Goal: Check status: Check status

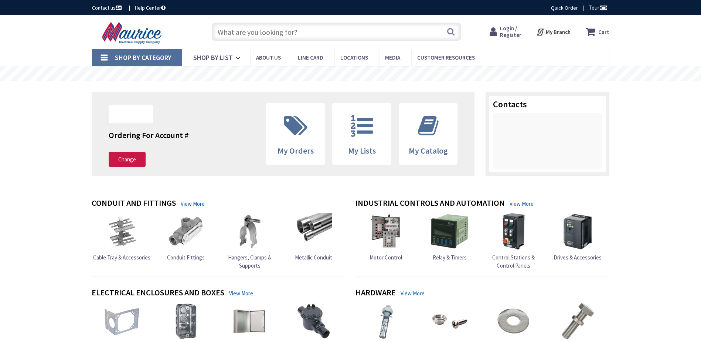
click at [509, 22] on div "Cart My Cart Close You have no items in your shopping cart. My Branch My Branch…" at bounding box center [549, 31] width 132 height 23
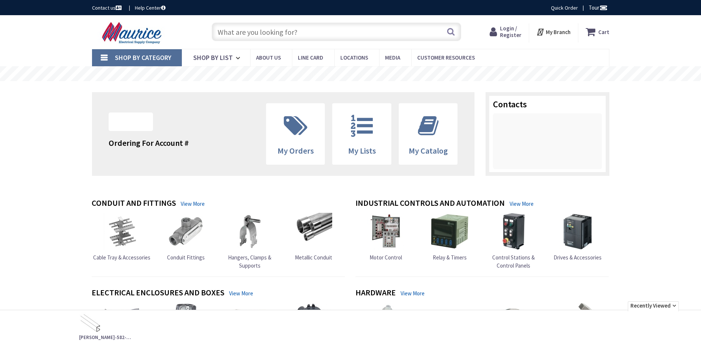
click at [506, 29] on span "Login / Register" at bounding box center [510, 32] width 21 height 14
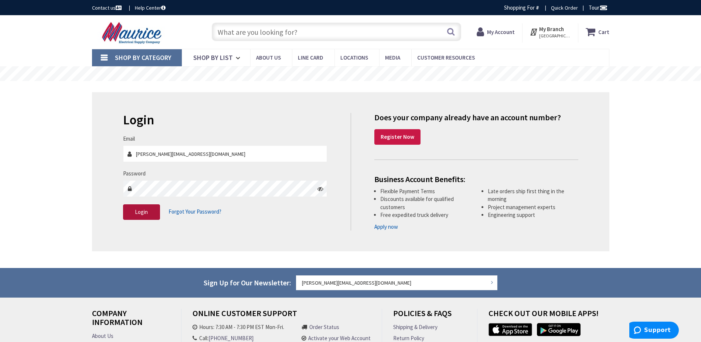
click at [132, 213] on button "Login" at bounding box center [141, 212] width 37 height 16
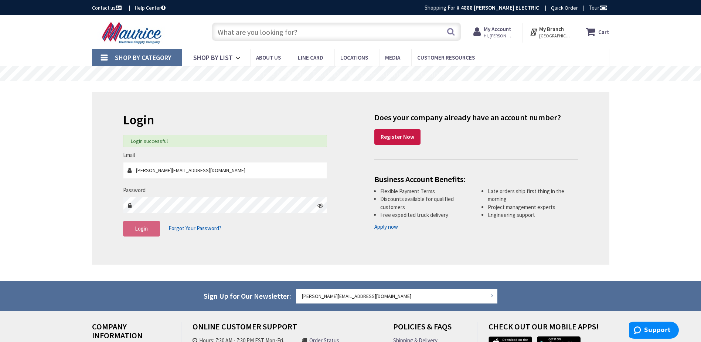
click at [490, 33] on span "Hi, [PERSON_NAME]" at bounding box center [499, 36] width 31 height 6
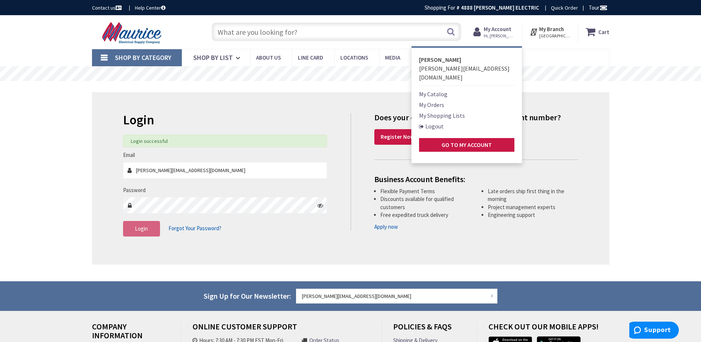
click at [444, 100] on link "My Orders" at bounding box center [431, 104] width 25 height 9
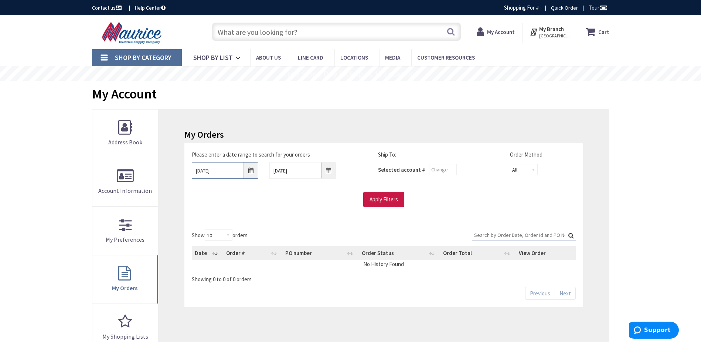
click at [225, 170] on input "9/25/2025" at bounding box center [225, 170] width 67 height 17
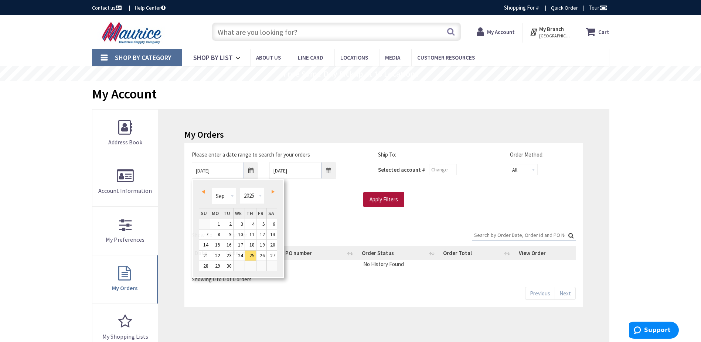
drag, startPoint x: 371, startPoint y: 200, endPoint x: 375, endPoint y: 200, distance: 3.7
click at [372, 200] on input "Apply Filters" at bounding box center [383, 200] width 41 height 16
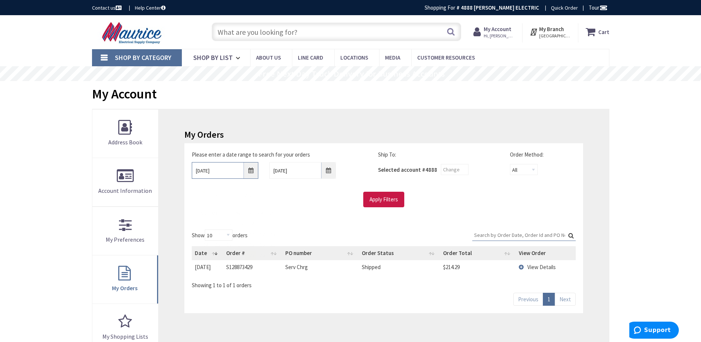
click at [233, 171] on input "9/25/2025" at bounding box center [225, 170] width 67 height 17
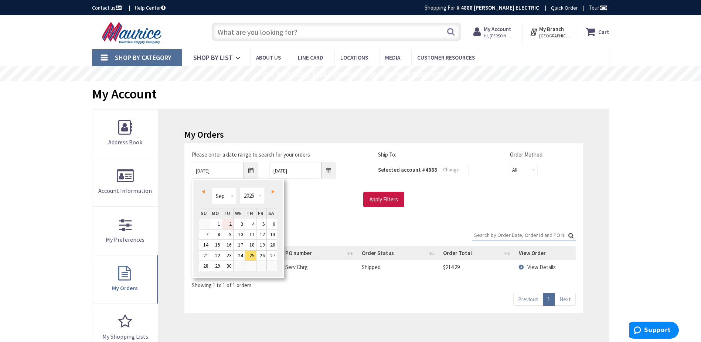
click at [223, 223] on link "2" at bounding box center [227, 224] width 11 height 10
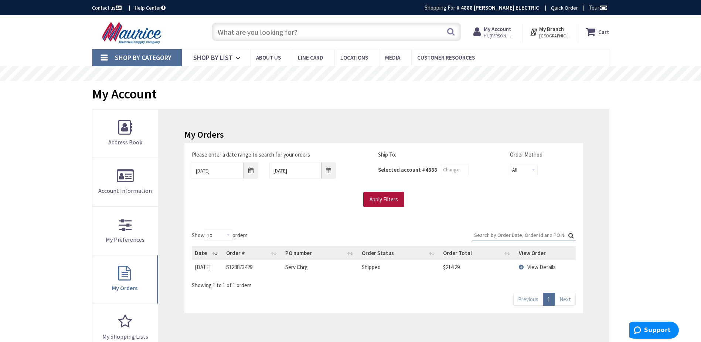
click at [401, 201] on input "Apply Filters" at bounding box center [383, 200] width 41 height 16
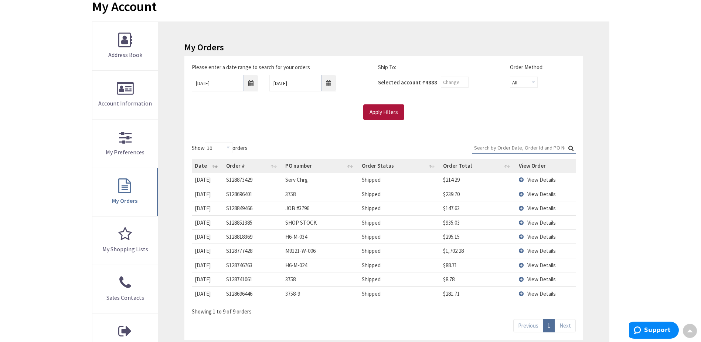
scroll to position [74, 0]
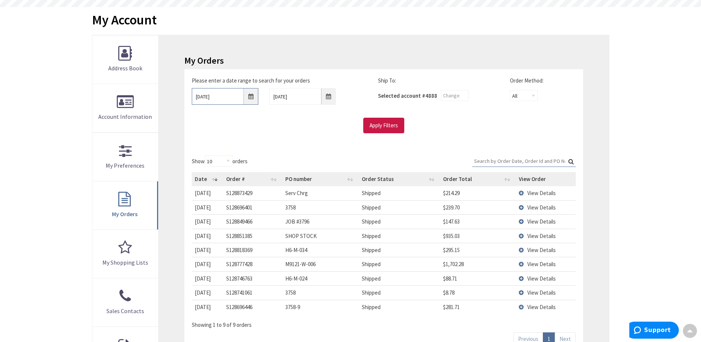
click at [219, 94] on input "09/02/2025" at bounding box center [225, 96] width 67 height 17
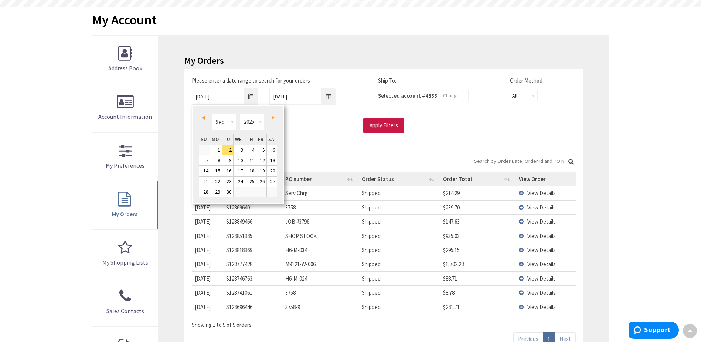
click at [220, 123] on select "Jan Feb Mar Apr May Jun Jul Aug Sep Oct Nov Dec" at bounding box center [224, 121] width 25 height 17
click at [222, 122] on select "Jan Feb Mar Apr May Jun Jul Aug Sep Oct Nov Dec" at bounding box center [224, 121] width 25 height 17
drag, startPoint x: 218, startPoint y: 157, endPoint x: 227, endPoint y: 157, distance: 9.2
click at [218, 157] on link "5" at bounding box center [215, 160] width 11 height 10
type input "05/05/2025"
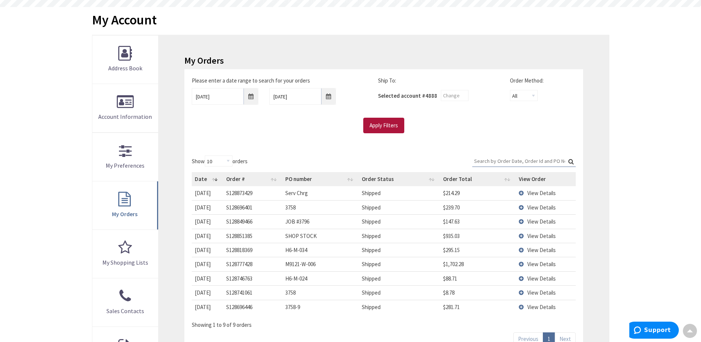
click at [396, 127] on input "Apply Filters" at bounding box center [383, 126] width 41 height 16
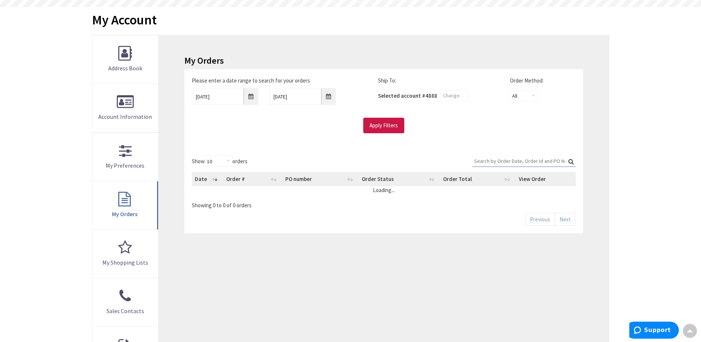
click at [501, 160] on input "Search:" at bounding box center [524, 160] width 104 height 11
type input "s"
type input "s4143"
click at [225, 96] on input "05/05/2025" at bounding box center [225, 96] width 67 height 17
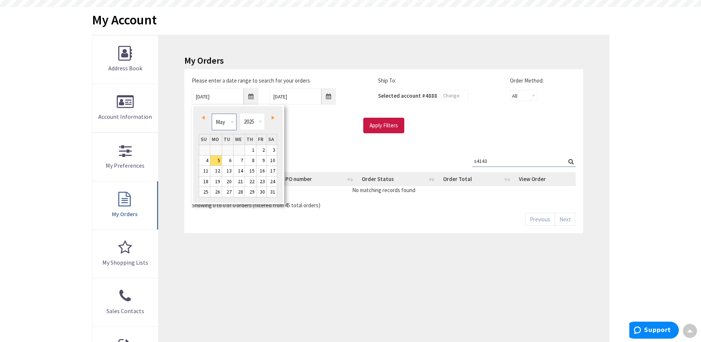
click at [221, 120] on select "Jan Feb Mar Apr May Jun Jul Aug Sep Oct Nov Dec" at bounding box center [224, 121] width 25 height 17
type input "02/04/2025"
click at [384, 126] on input "Apply Filters" at bounding box center [383, 126] width 41 height 16
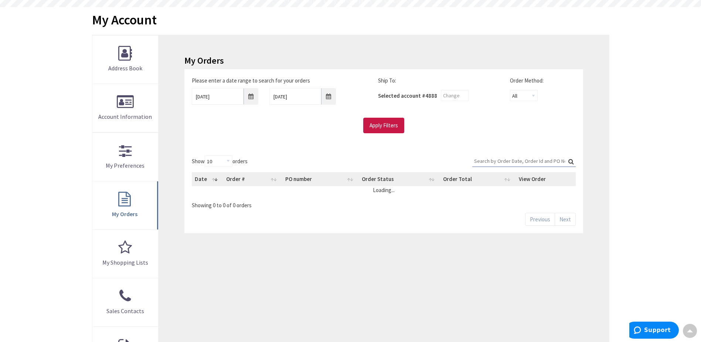
click at [508, 164] on input "Search:" at bounding box center [524, 160] width 104 height 11
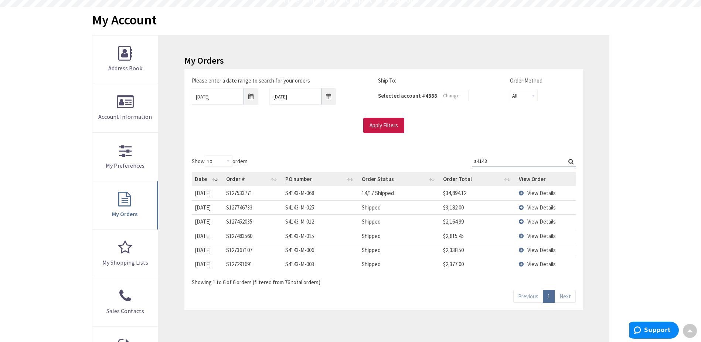
type input "s4143"
click at [543, 194] on span "View Details" at bounding box center [542, 192] width 28 height 7
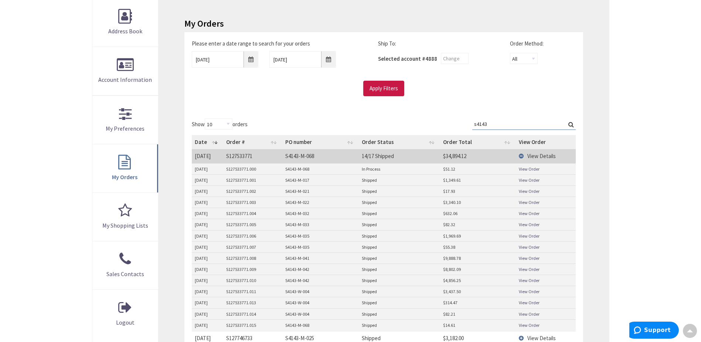
scroll to position [148, 0]
